Goal: Task Accomplishment & Management: Use online tool/utility

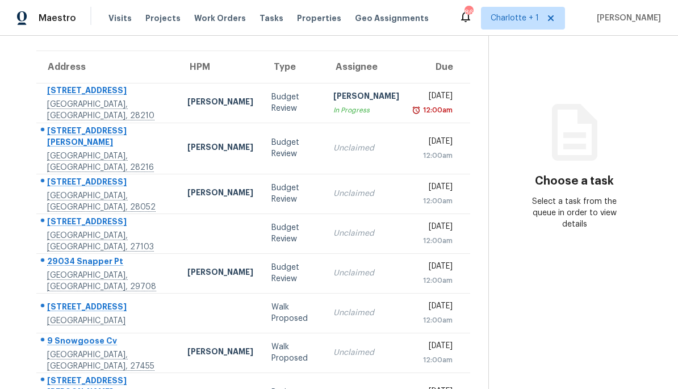
scroll to position [82, 0]
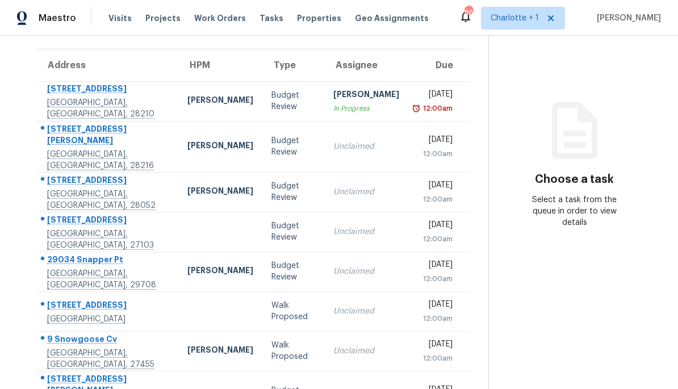
click at [301, 144] on td "Budget Review" at bounding box center [293, 146] width 62 height 51
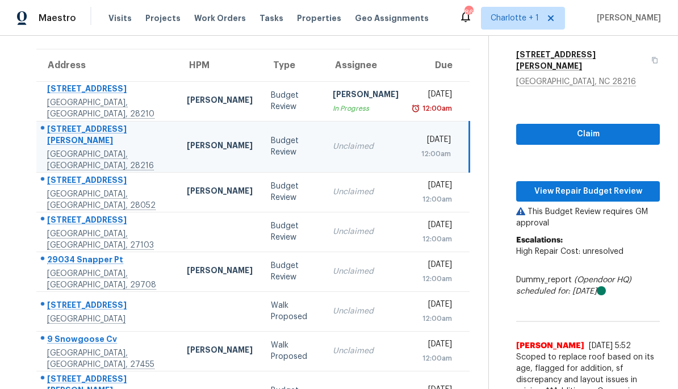
click at [111, 141] on div "2220 Jennings St" at bounding box center [108, 136] width 122 height 26
click at [178, 145] on td "[PERSON_NAME]" at bounding box center [220, 146] width 84 height 51
click at [301, 147] on td "Budget Review" at bounding box center [293, 146] width 62 height 51
click at [576, 186] on span "View Repair Budget Review" at bounding box center [587, 192] width 125 height 14
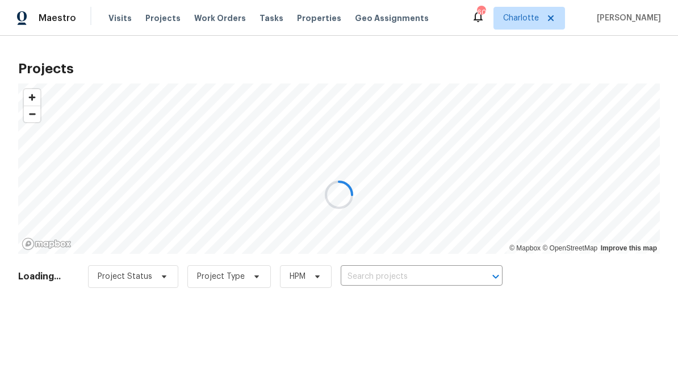
click at [450, 277] on div at bounding box center [339, 194] width 678 height 389
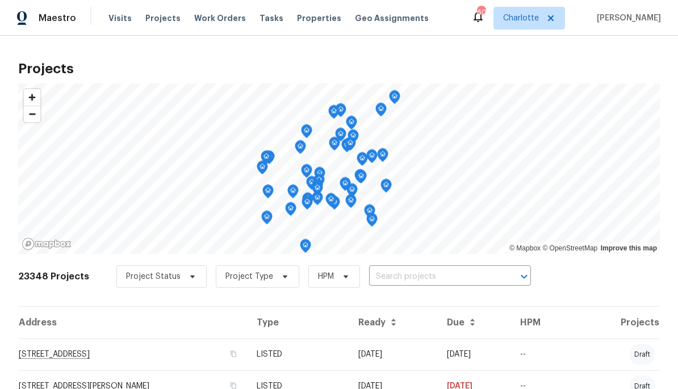
click at [460, 275] on input "text" at bounding box center [434, 277] width 130 height 18
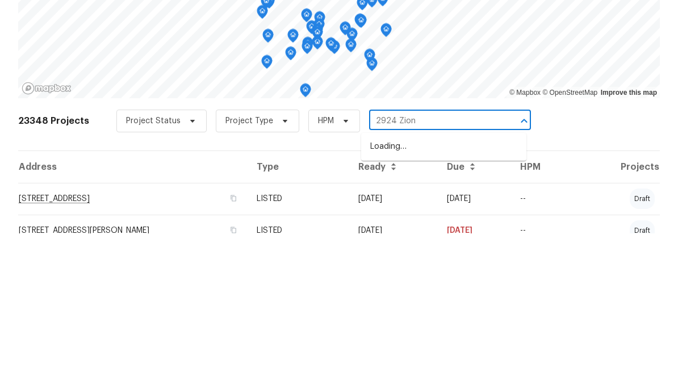
type input "2924 Zion"
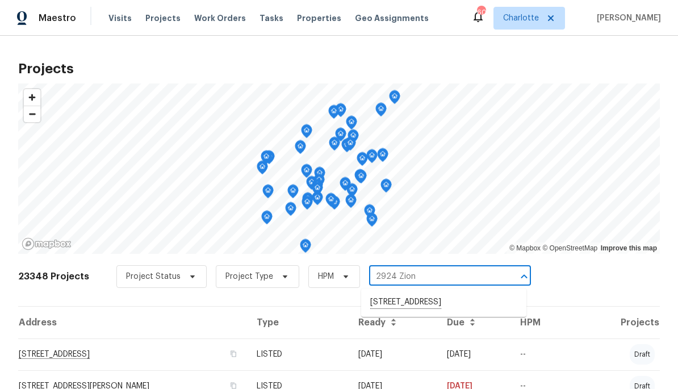
click at [472, 312] on li "2924 Zion Renaissance Ln, Charlotte, NC 28269" at bounding box center [443, 302] width 165 height 19
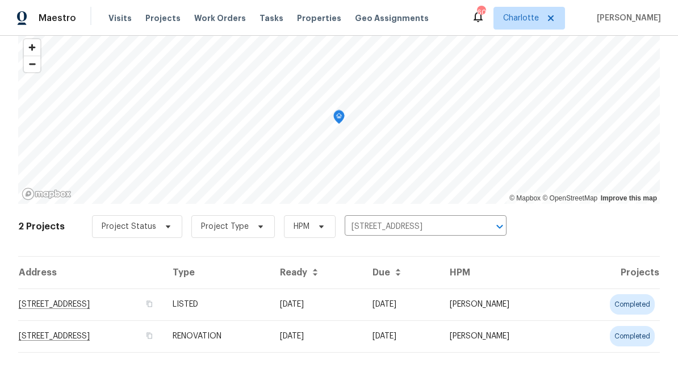
scroll to position [50, 0]
click at [164, 297] on td "2924 Zion Renaissance Ln, Charlotte, NC 28269" at bounding box center [90, 304] width 145 height 32
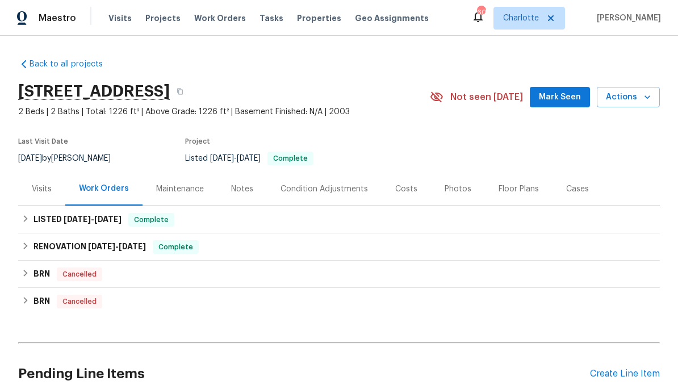
click at [399, 193] on div "Costs" at bounding box center [406, 188] width 22 height 11
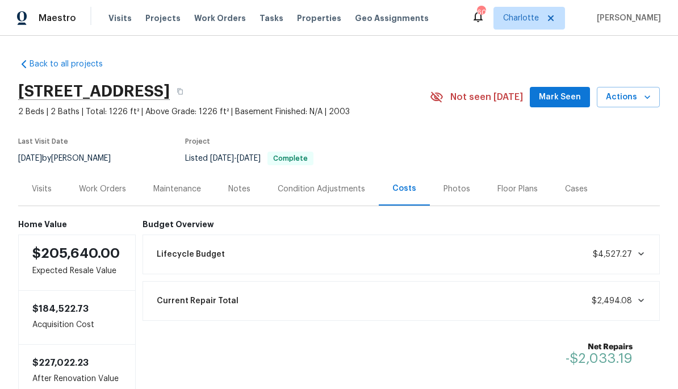
click at [462, 194] on div "Photos" at bounding box center [456, 188] width 27 height 11
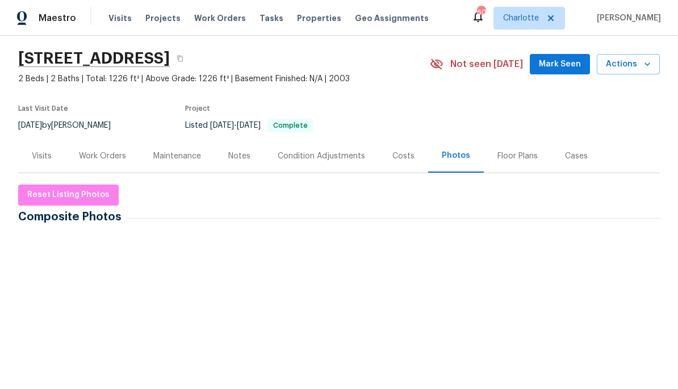
scroll to position [34, 0]
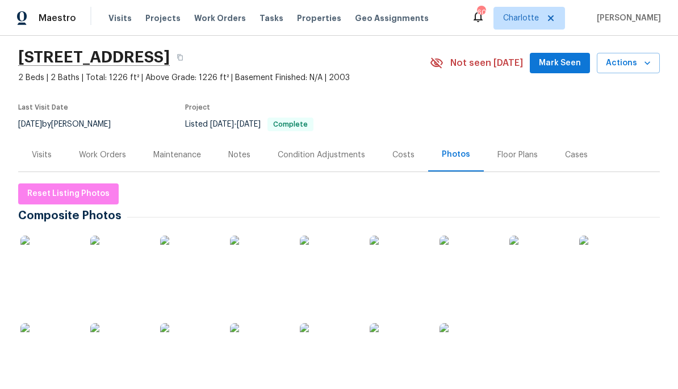
click at [45, 262] on img at bounding box center [48, 264] width 57 height 57
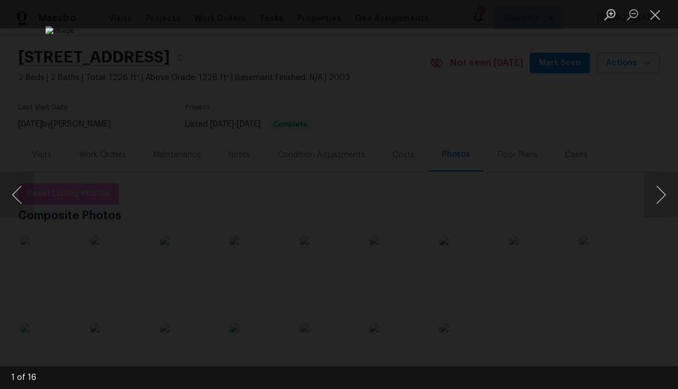
click at [651, 195] on button "Next image" at bounding box center [661, 194] width 34 height 45
click at [652, 190] on button "Next image" at bounding box center [661, 194] width 34 height 45
click at [654, 188] on button "Next image" at bounding box center [661, 194] width 34 height 45
click at [650, 188] on button "Next image" at bounding box center [661, 194] width 34 height 45
click at [657, 182] on button "Next image" at bounding box center [661, 194] width 34 height 45
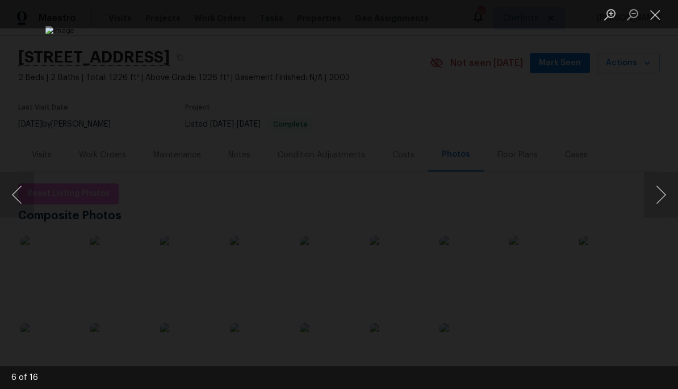
click at [654, 183] on button "Next image" at bounding box center [661, 194] width 34 height 45
click at [652, 184] on button "Next image" at bounding box center [661, 194] width 34 height 45
click at [656, 180] on button "Next image" at bounding box center [661, 194] width 34 height 45
click at [654, 180] on button "Next image" at bounding box center [661, 194] width 34 height 45
click at [652, 182] on button "Next image" at bounding box center [661, 194] width 34 height 45
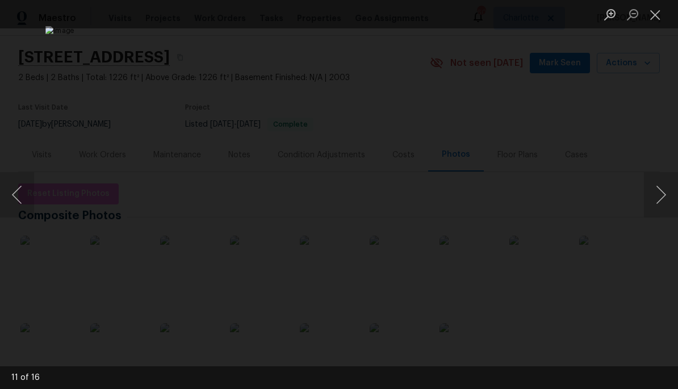
click at [653, 180] on button "Next image" at bounding box center [661, 194] width 34 height 45
click at [650, 181] on button "Next image" at bounding box center [661, 194] width 34 height 45
click at [651, 178] on button "Next image" at bounding box center [661, 194] width 34 height 45
click at [650, 178] on button "Next image" at bounding box center [661, 194] width 34 height 45
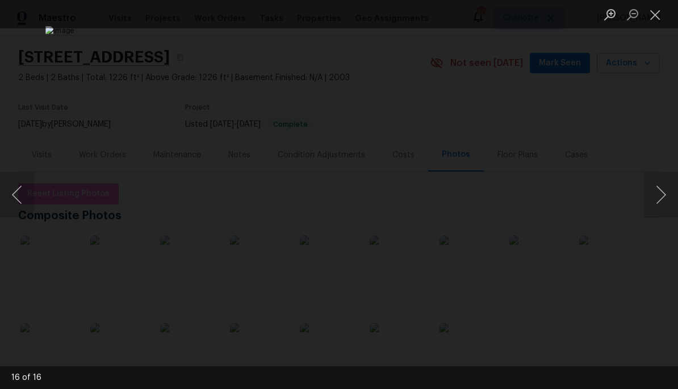
click at [629, 137] on div "Lightbox" at bounding box center [339, 194] width 678 height 389
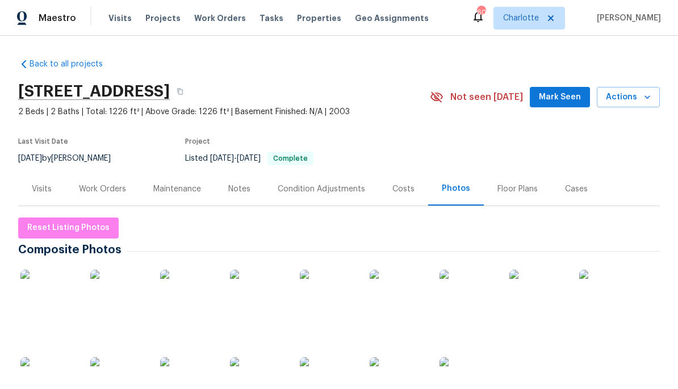
scroll to position [0, 0]
click at [238, 182] on div "Notes" at bounding box center [239, 188] width 49 height 33
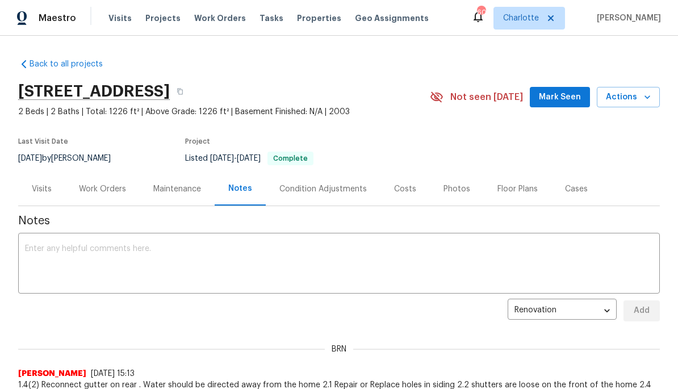
click at [32, 181] on div "Visits" at bounding box center [41, 188] width 47 height 33
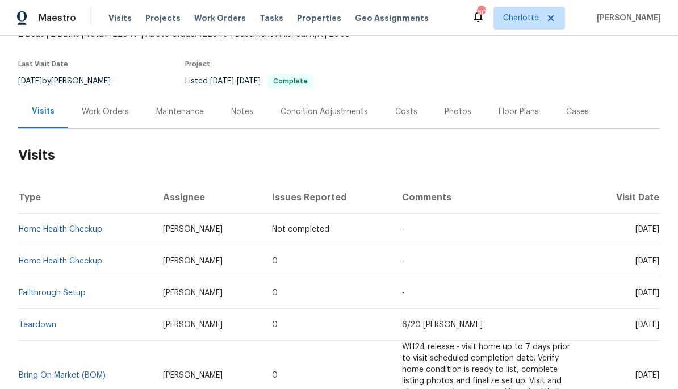
scroll to position [83, 0]
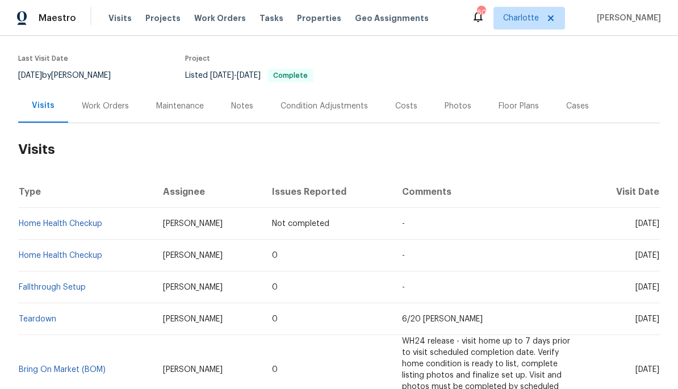
click at [51, 248] on td "Home Health Checkup" at bounding box center [86, 256] width 136 height 32
click at [60, 257] on link "Home Health Checkup" at bounding box center [60, 256] width 83 height 8
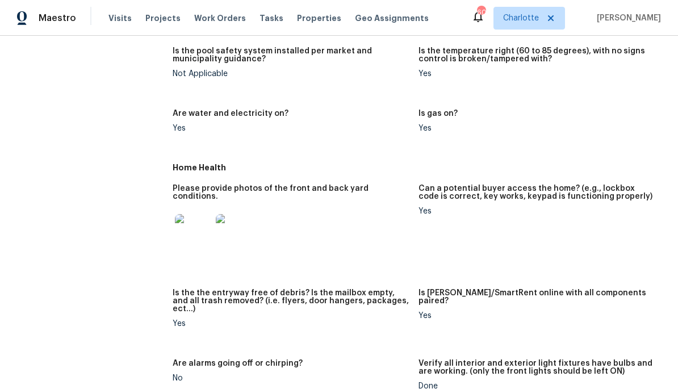
scroll to position [428, 0]
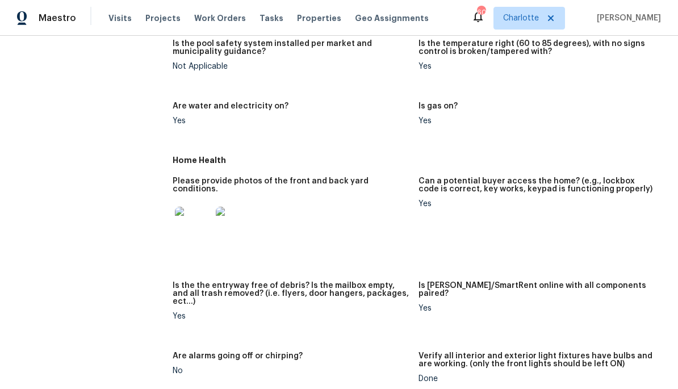
click at [199, 207] on img at bounding box center [193, 225] width 36 height 36
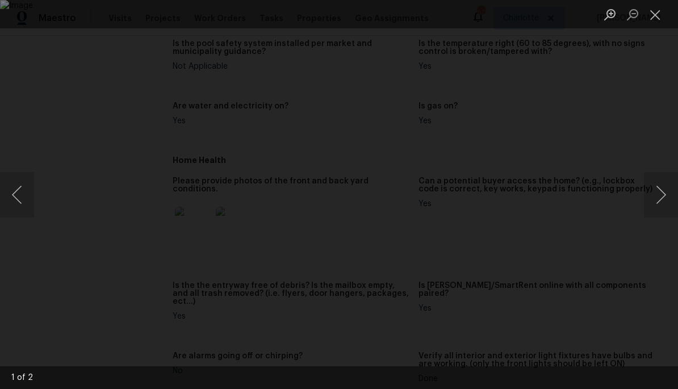
click at [659, 197] on button "Next image" at bounding box center [661, 194] width 34 height 45
click at [656, 16] on button "Close lightbox" at bounding box center [655, 15] width 23 height 20
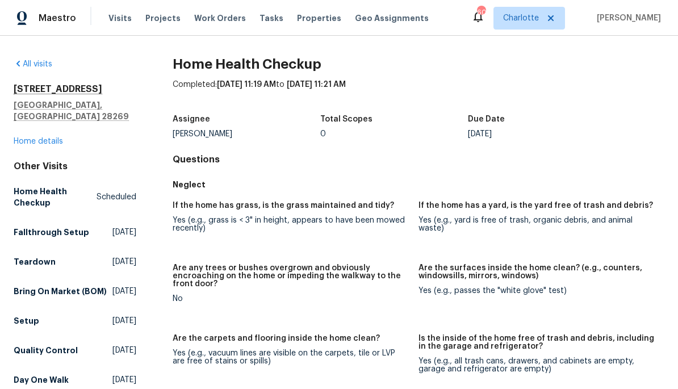
scroll to position [0, 0]
click at [169, 23] on span "Projects" at bounding box center [162, 17] width 35 height 11
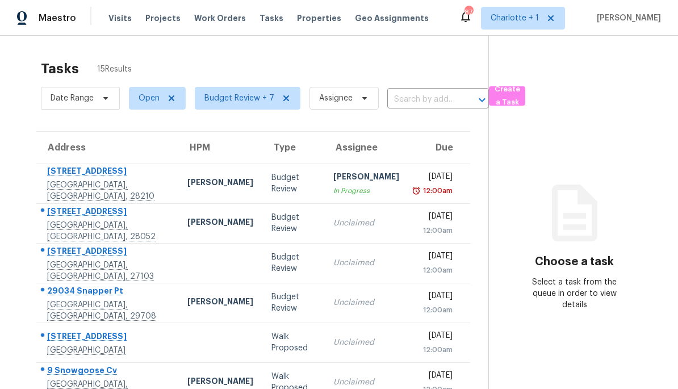
click at [437, 227] on div "12:00am" at bounding box center [434, 230] width 35 height 11
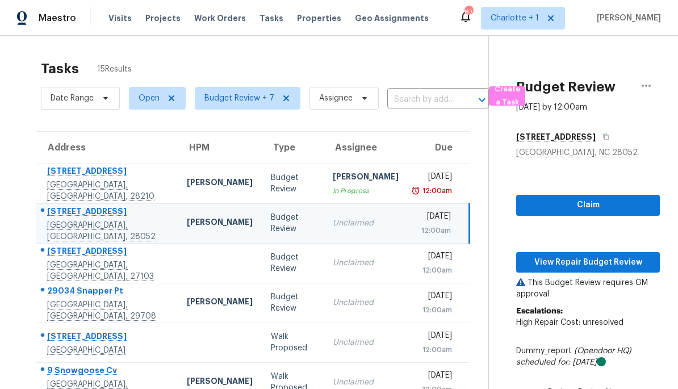
click at [206, 224] on div "[PERSON_NAME]" at bounding box center [220, 223] width 66 height 14
click at [601, 253] on button "View Repair Budget Review" at bounding box center [588, 262] width 144 height 21
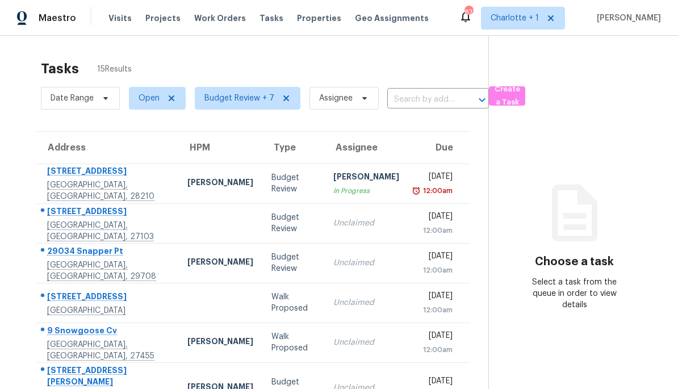
click at [209, 229] on td at bounding box center [220, 223] width 84 height 40
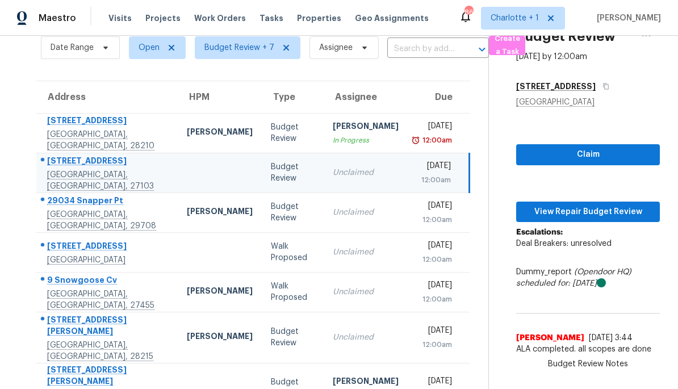
scroll to position [37, 0]
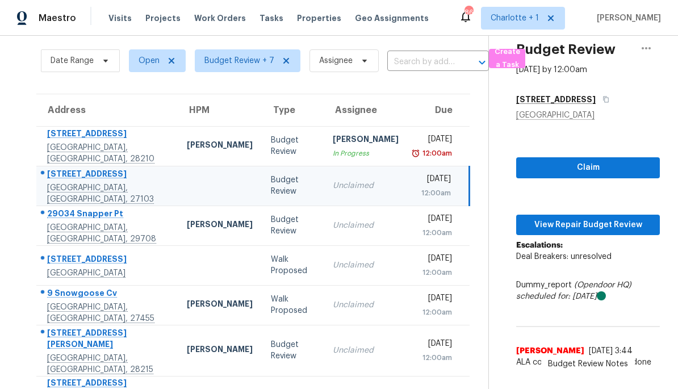
click at [187, 187] on div at bounding box center [220, 186] width 66 height 3
click at [610, 224] on span "View Repair Budget Review" at bounding box center [587, 225] width 125 height 14
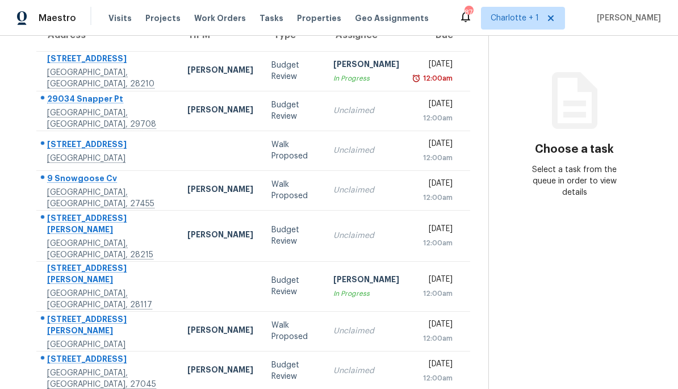
scroll to position [111, 0]
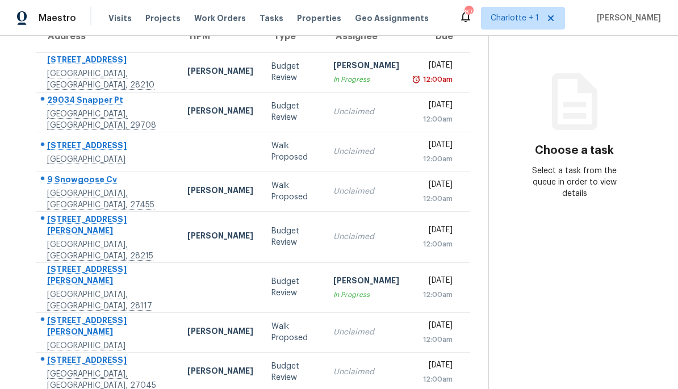
click at [178, 101] on td "[PERSON_NAME]" at bounding box center [220, 112] width 84 height 40
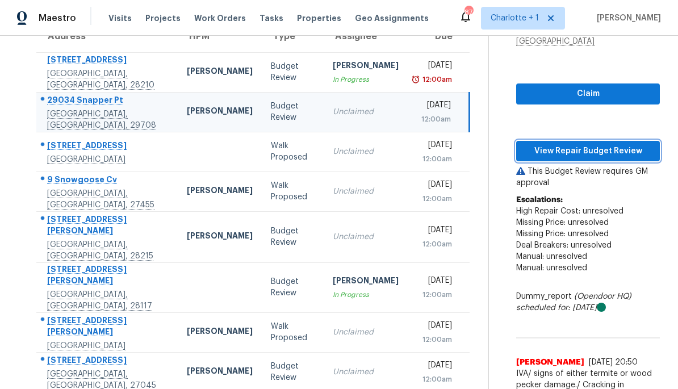
click at [614, 145] on span "View Repair Budget Review" at bounding box center [587, 151] width 125 height 14
